Goal: Task Accomplishment & Management: Manage account settings

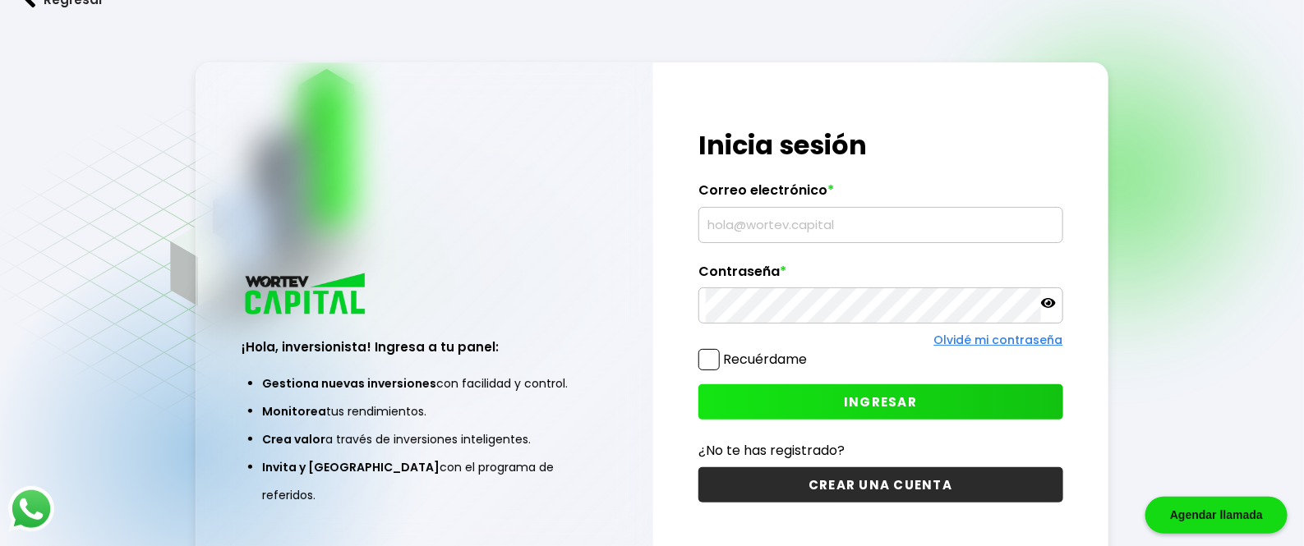
click at [741, 242] on input "text" at bounding box center [881, 225] width 350 height 35
type input "m"
type input "[EMAIL_ADDRESS][DOMAIN_NAME]"
click at [1050, 311] on icon at bounding box center [1048, 303] width 15 height 15
click at [808, 420] on button "INGRESAR" at bounding box center [880, 401] width 365 height 35
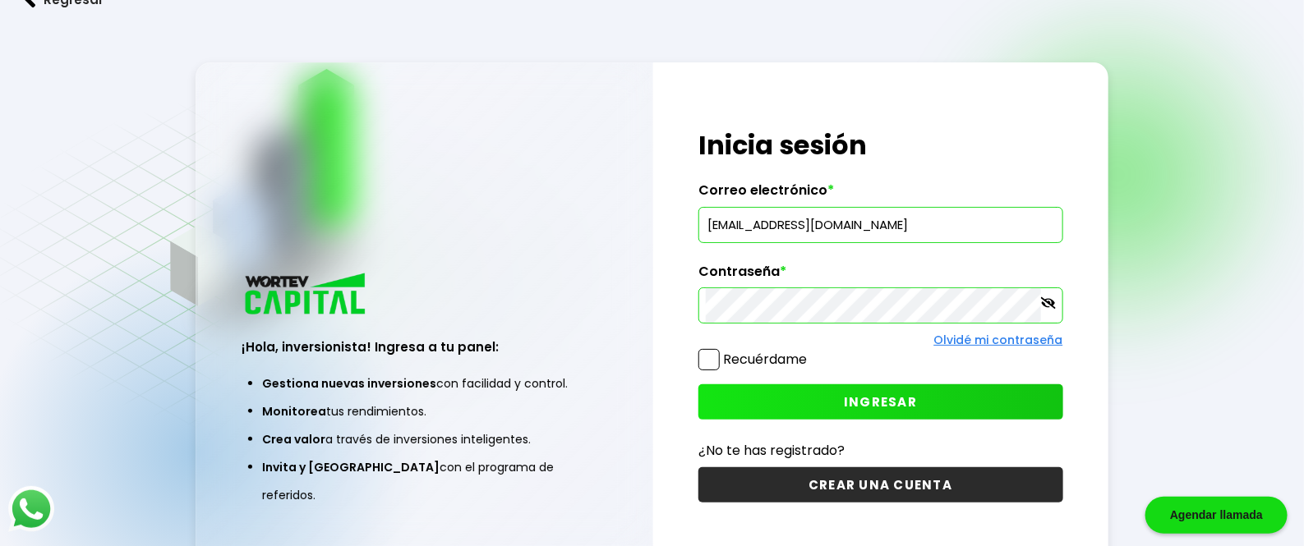
click at [858, 411] on span "INGRESAR" at bounding box center [880, 402] width 73 height 17
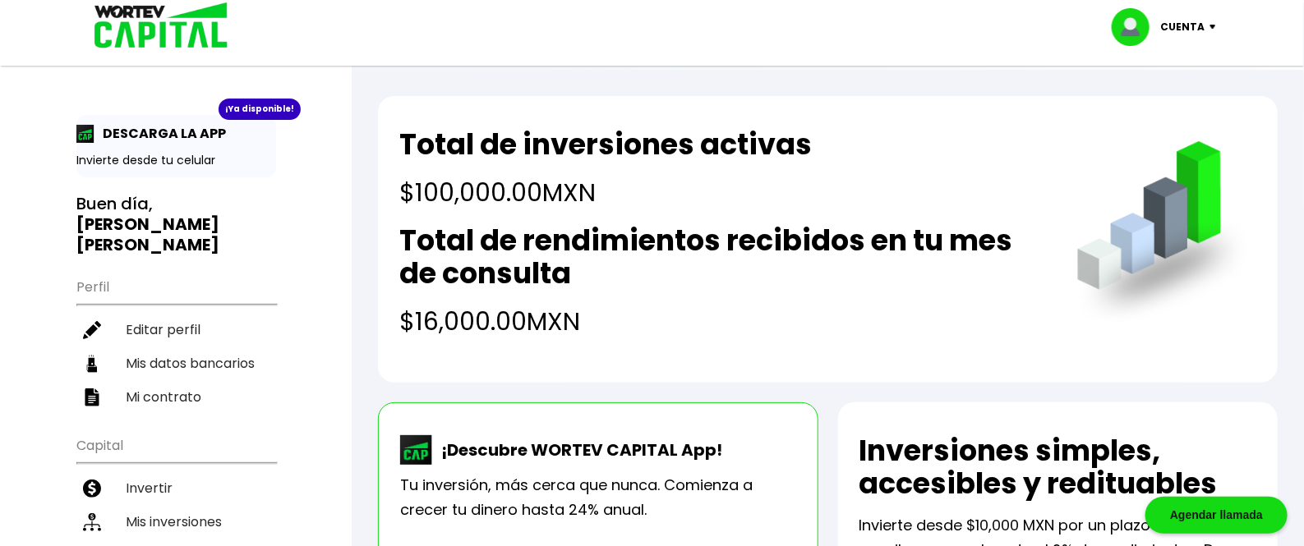
scroll to position [107, 0]
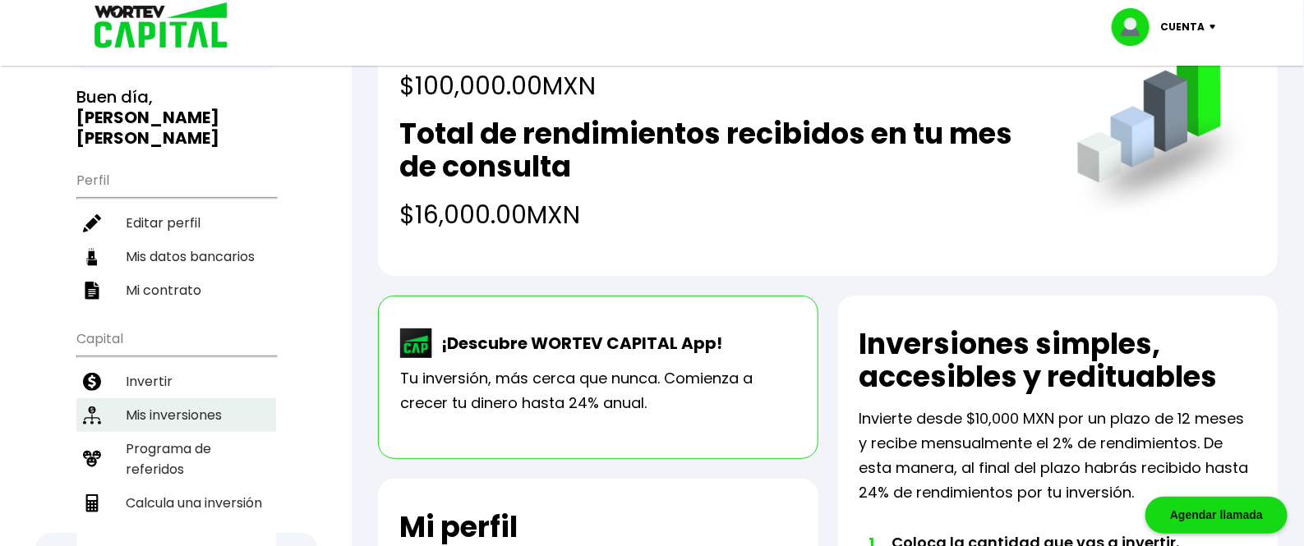
click at [151, 398] on li "Mis inversiones" at bounding box center [176, 415] width 200 height 34
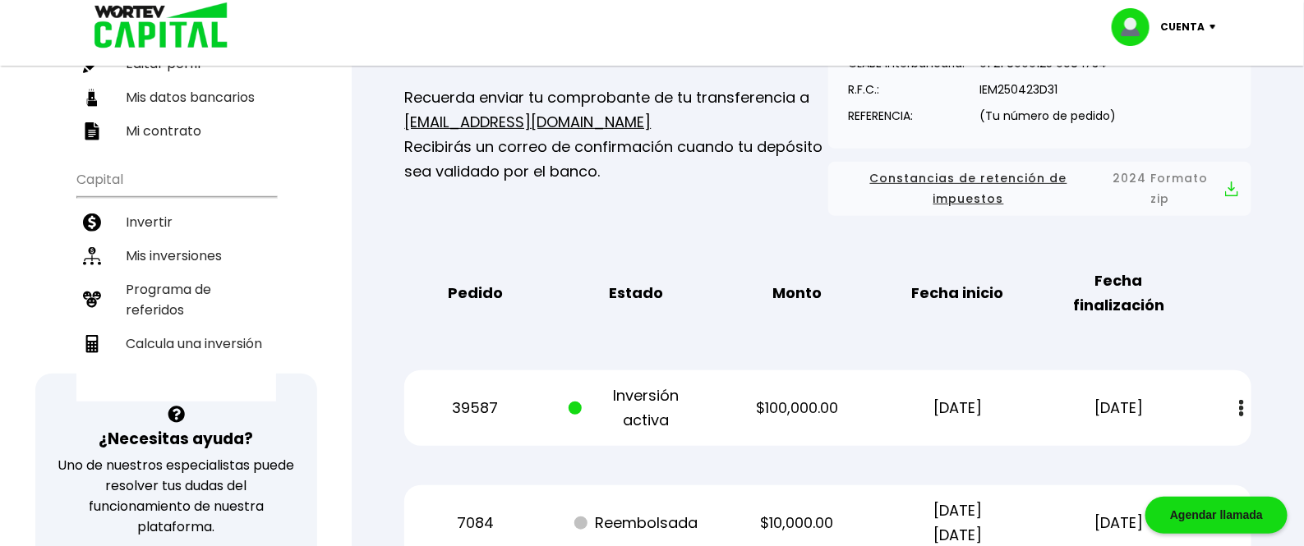
scroll to position [320, 0]
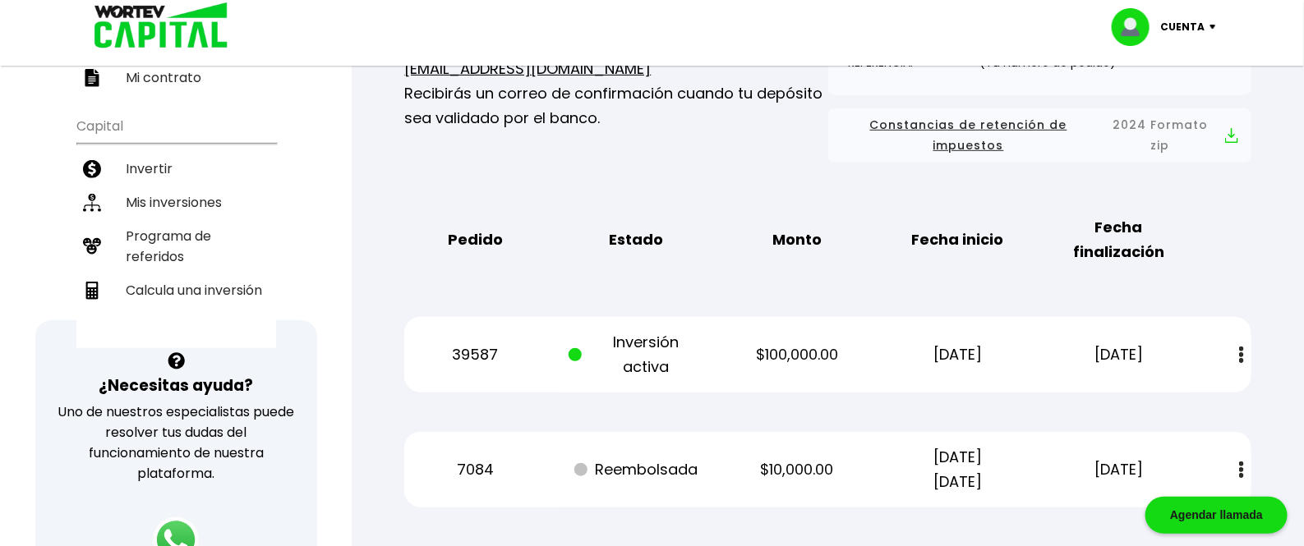
click at [637, 346] on p "Inversión activa" at bounding box center [636, 354] width 136 height 49
click at [761, 357] on p "$100,000.00" at bounding box center [797, 355] width 136 height 25
click at [1246, 349] on button at bounding box center [1241, 355] width 23 height 35
click at [729, 338] on div "39587 Inversión activa $100,000.00 [DATE] [DATE] Estado de cuenta" at bounding box center [827, 355] width 847 height 76
click at [749, 368] on div "39587 Inversión activa $100,000.00 [DATE] [DATE] Estado de cuenta" at bounding box center [827, 355] width 847 height 76
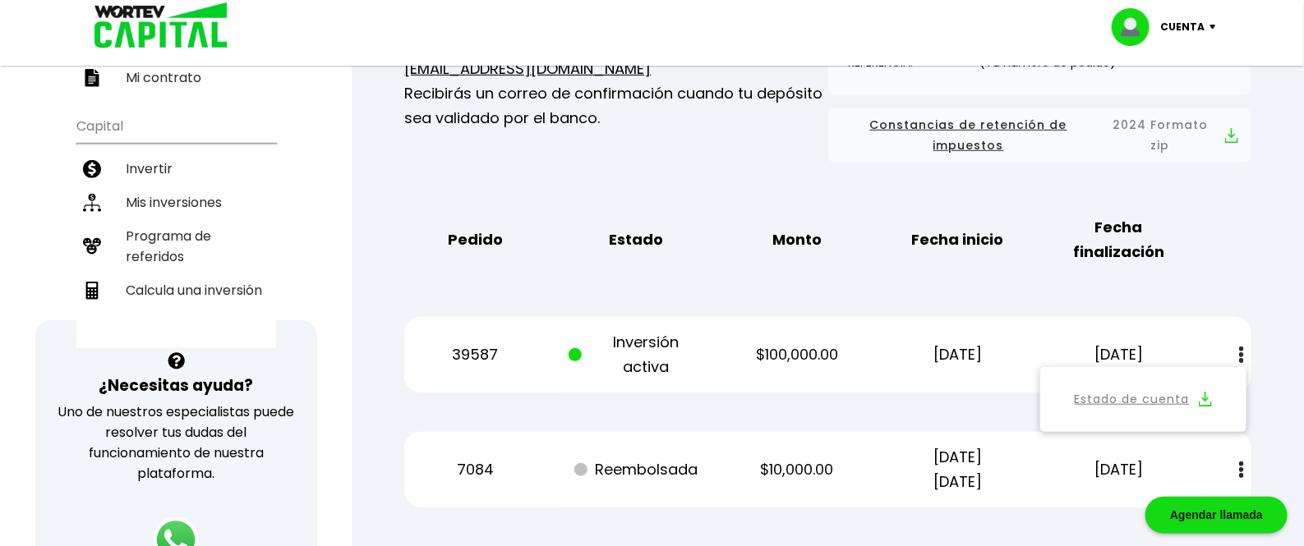
click at [435, 369] on div "39587 Inversión activa $100,000.00 [DATE] [DATE] Estado de cuenta" at bounding box center [827, 355] width 847 height 76
click at [1187, 20] on p "Cuenta" at bounding box center [1183, 27] width 44 height 25
click at [1177, 112] on li "Cerrar sesión" at bounding box center [1165, 110] width 131 height 34
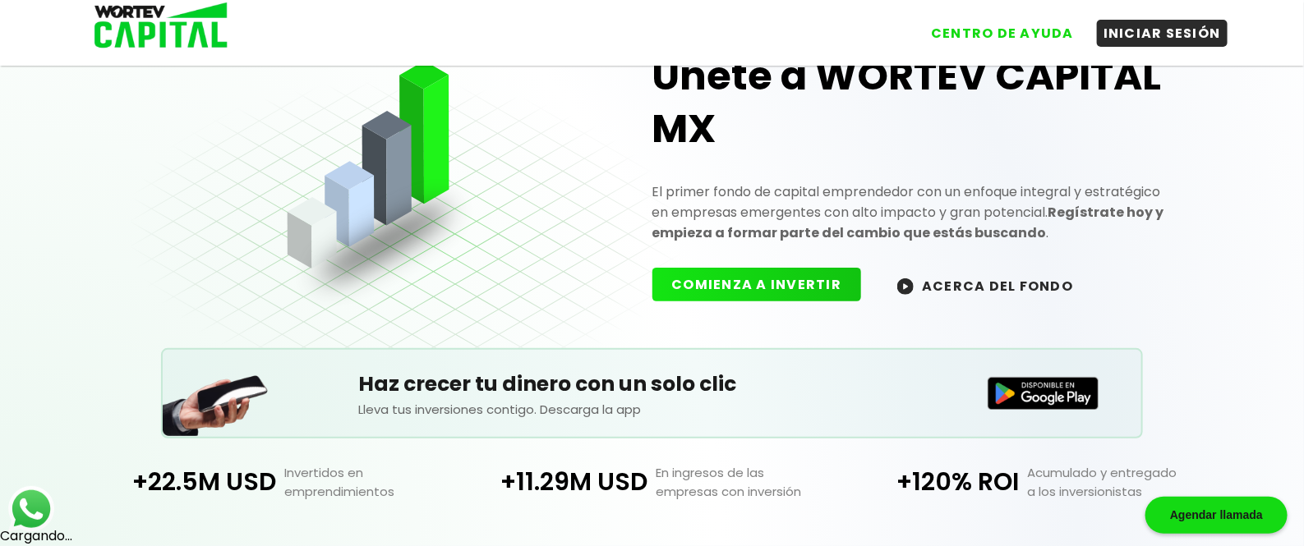
scroll to position [320, 0]
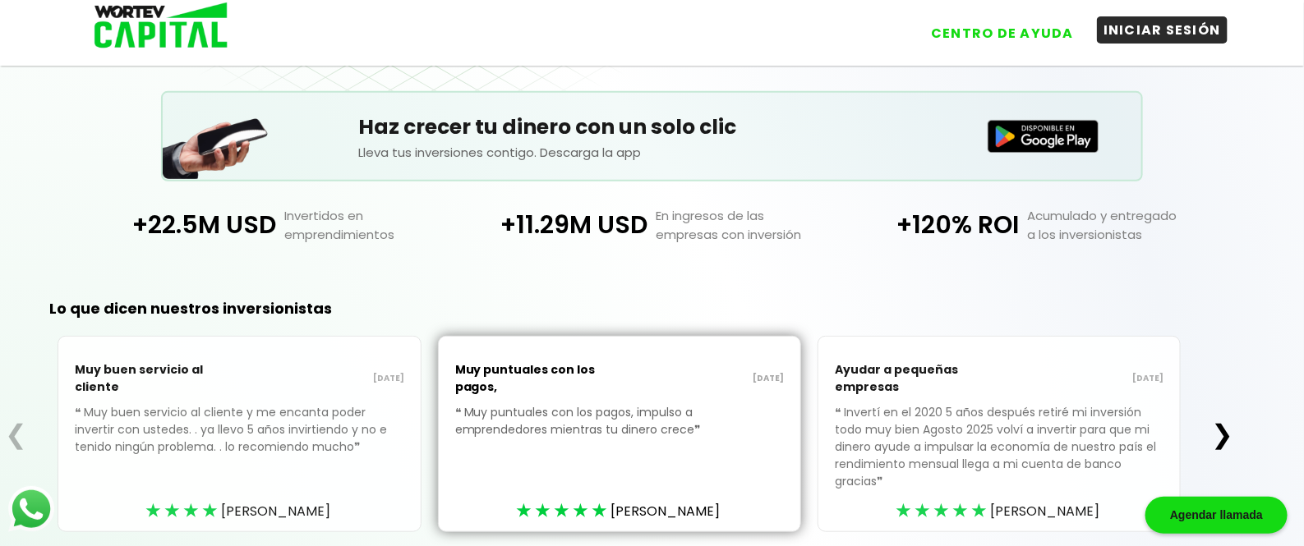
click at [1109, 38] on button "INICIAR SESIÓN" at bounding box center [1162, 29] width 131 height 27
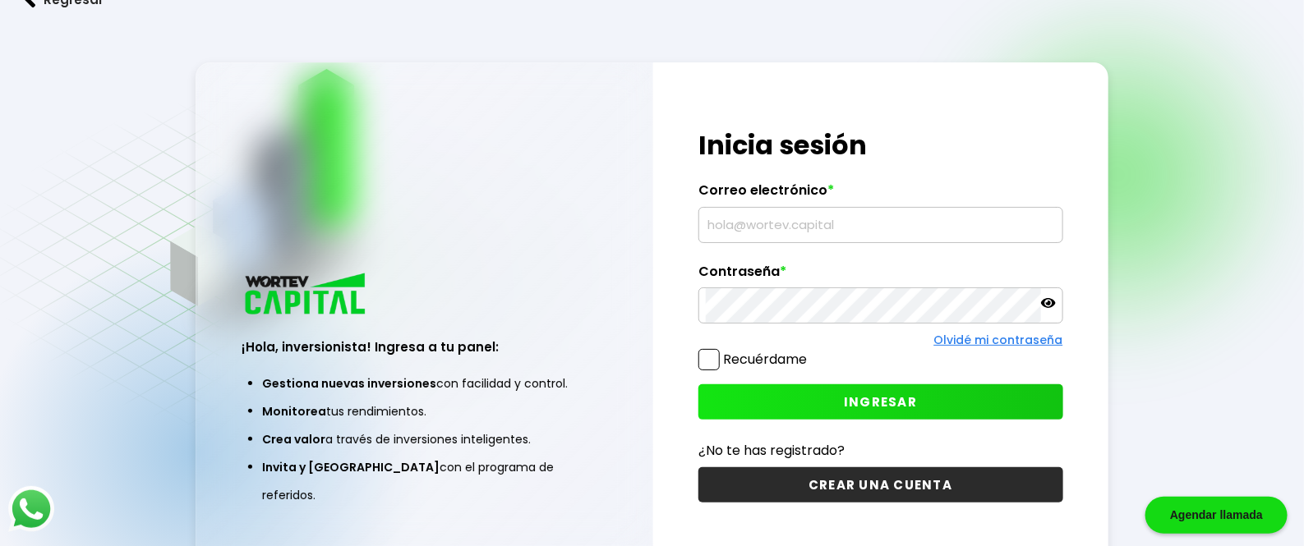
click at [738, 242] on input "text" at bounding box center [881, 225] width 350 height 35
type input "[EMAIL_ADDRESS][DOMAIN_NAME]"
click at [1047, 311] on icon at bounding box center [1048, 303] width 15 height 15
click at [853, 411] on span "INGRESAR" at bounding box center [880, 402] width 73 height 17
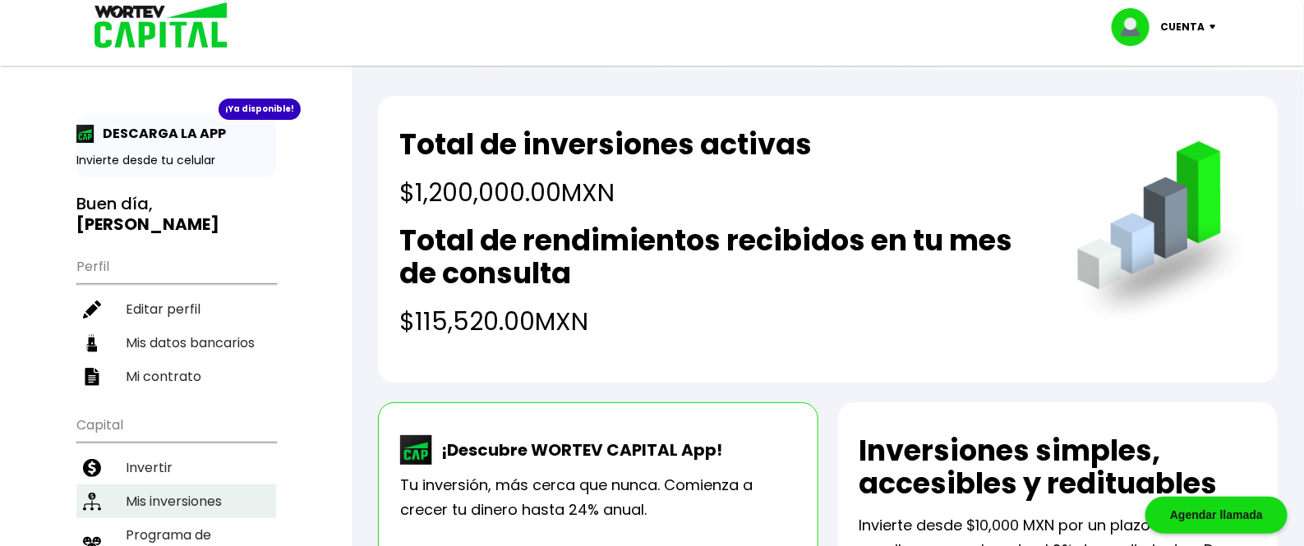
click at [163, 485] on li "Mis inversiones" at bounding box center [176, 502] width 200 height 34
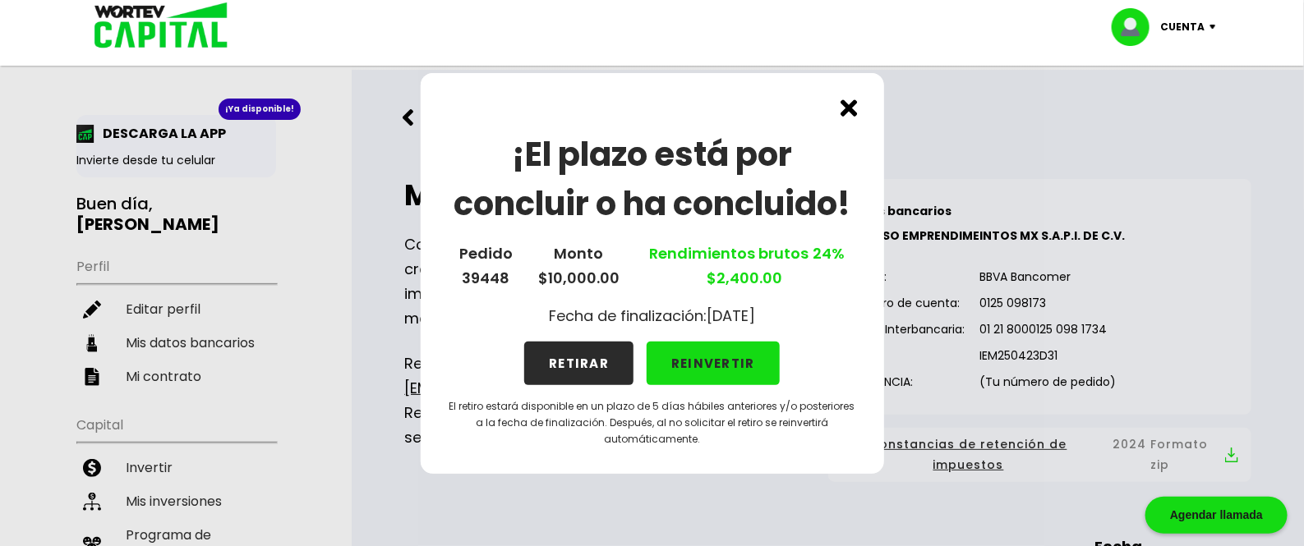
click at [853, 108] on img at bounding box center [848, 107] width 17 height 17
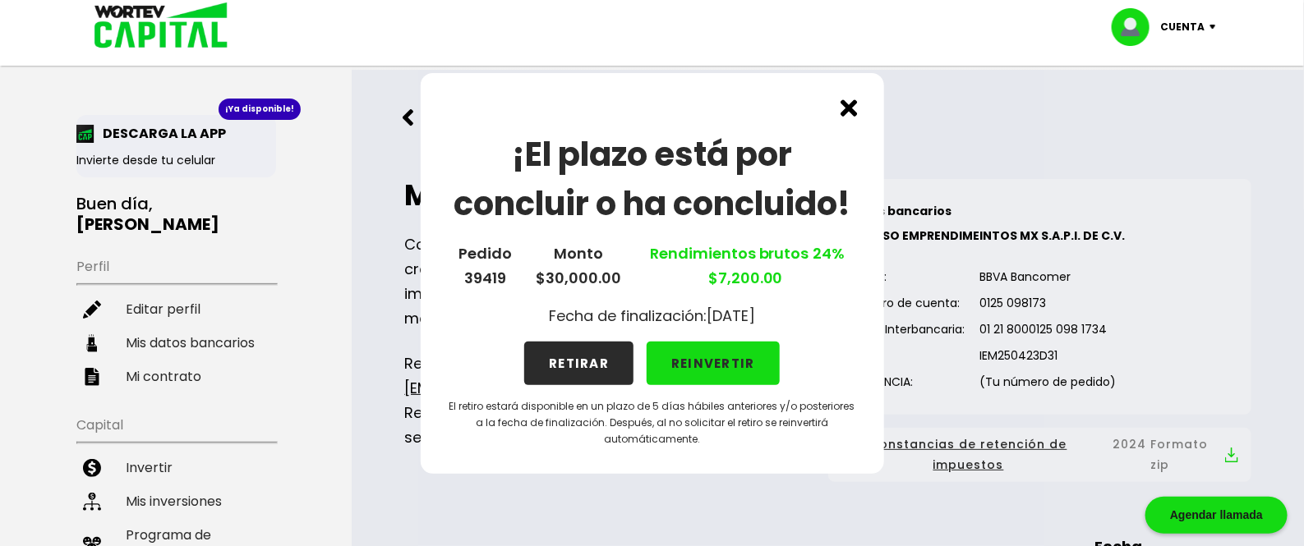
click at [849, 100] on img at bounding box center [848, 107] width 17 height 17
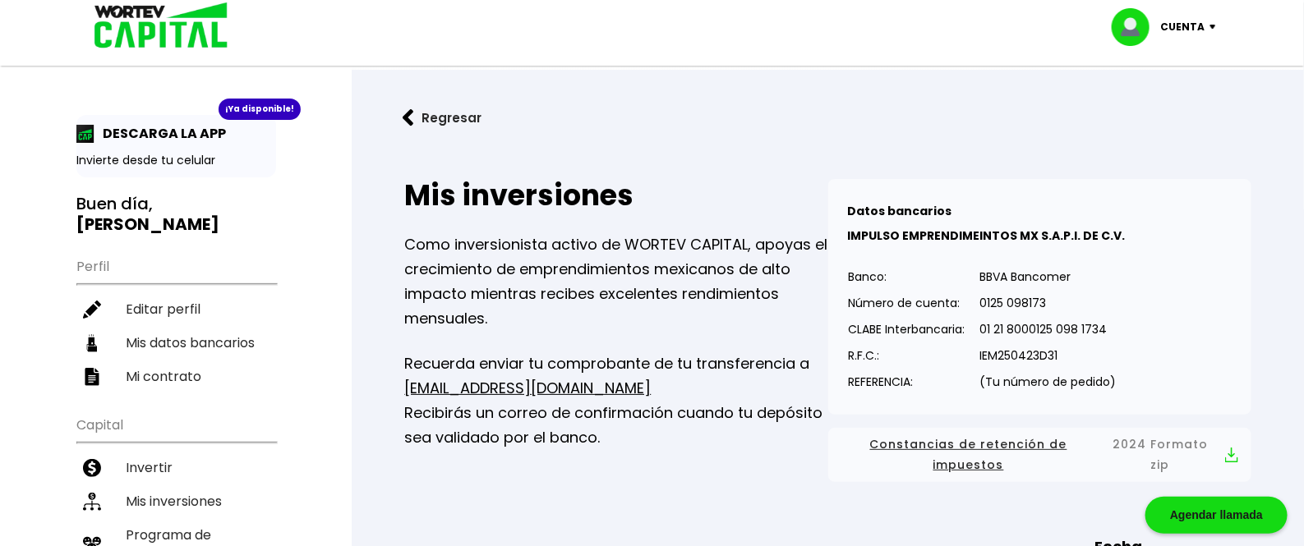
click at [414, 122] on img at bounding box center [409, 117] width 12 height 17
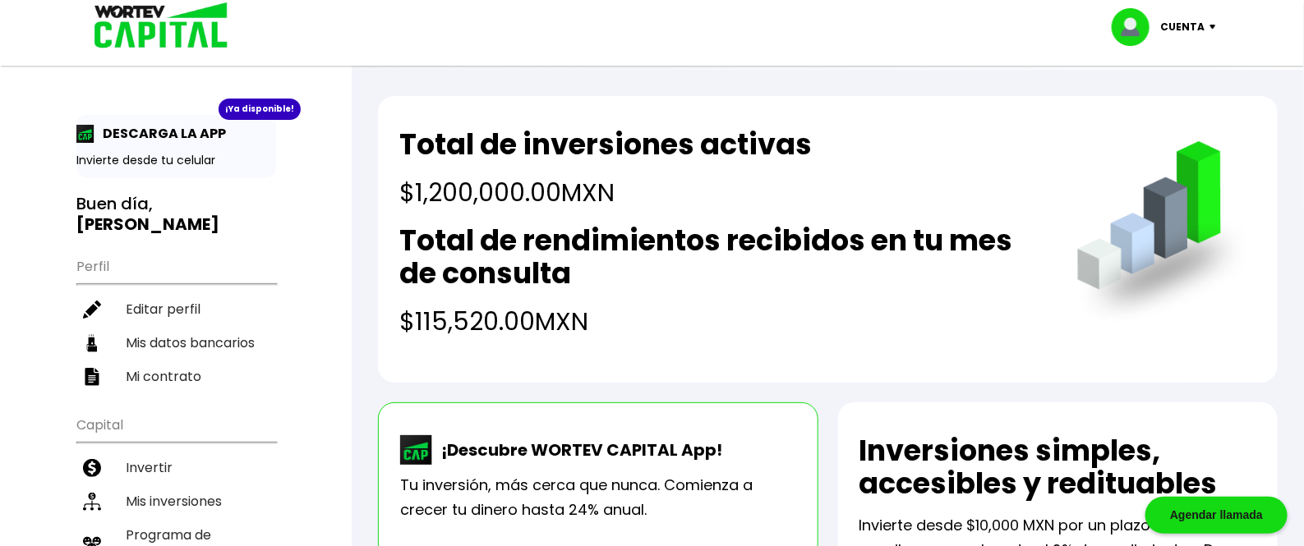
click at [1207, 28] on img at bounding box center [1216, 27] width 22 height 5
click at [1113, 107] on li "Cerrar sesión" at bounding box center [1165, 110] width 131 height 34
